Goal: Transaction & Acquisition: Purchase product/service

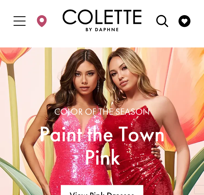
scroll to position [734, 0]
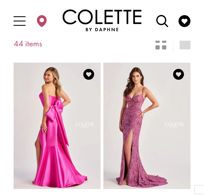
scroll to position [71, 0]
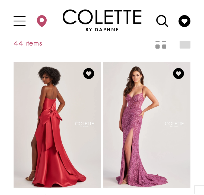
click at [35, 113] on img "Visit Colette by Daphne Style No. CL8470 Page" at bounding box center [57, 125] width 87 height 127
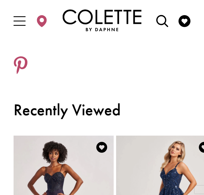
scroll to position [613, 0]
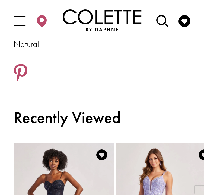
scroll to position [636, 0]
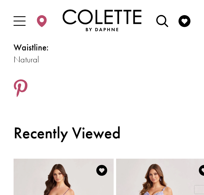
scroll to position [586, 0]
